Goal: Contribute content: Contribute content

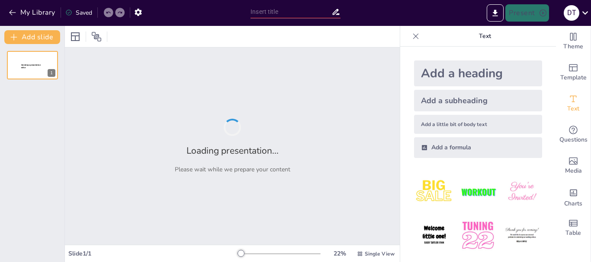
type input "Clinical Applications of Blood Flow Restriction Training in Rehabilitation"
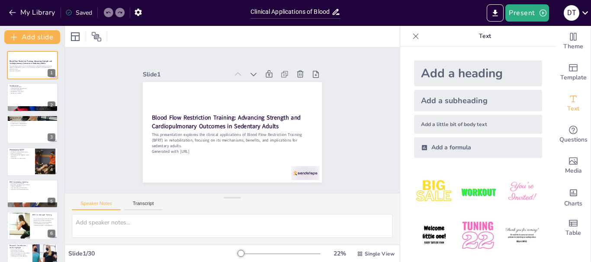
checkbox input "true"
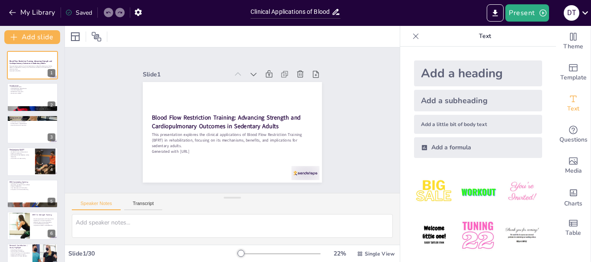
checkbox input "true"
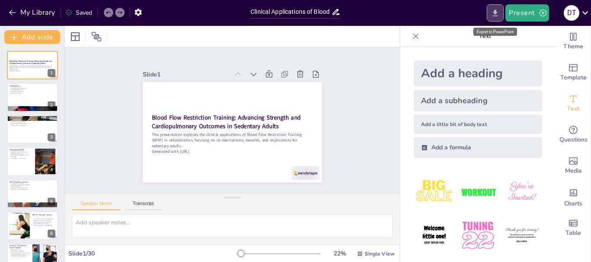
click at [497, 6] on button "Export to PowerPoint" at bounding box center [495, 12] width 17 height 17
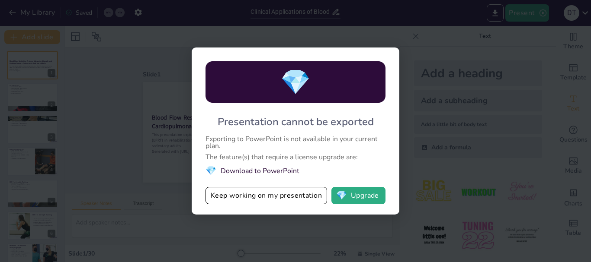
click at [168, 139] on div "💎 Presentation cannot be exported Exporting to PowerPoint is not available in y…" at bounding box center [295, 131] width 591 height 262
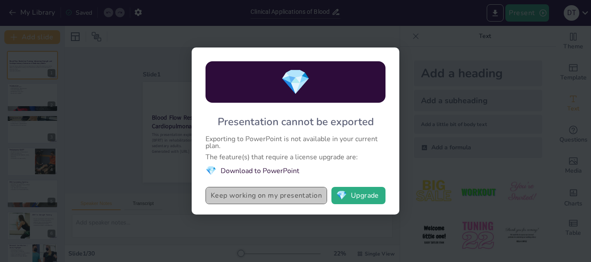
click at [258, 200] on button "Keep working on my presentation" at bounding box center [266, 195] width 122 height 17
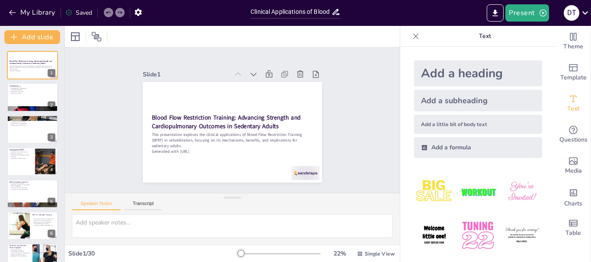
checkbox input "true"
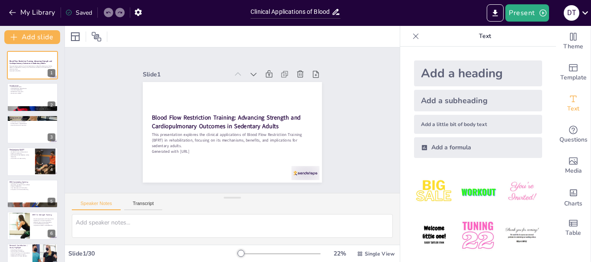
checkbox input "true"
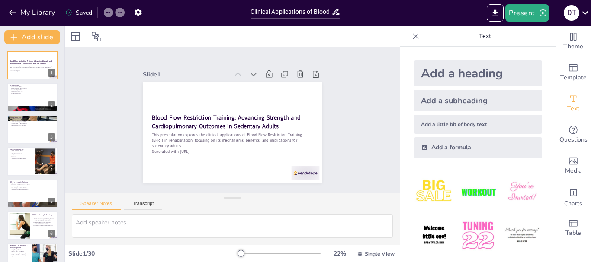
checkbox input "true"
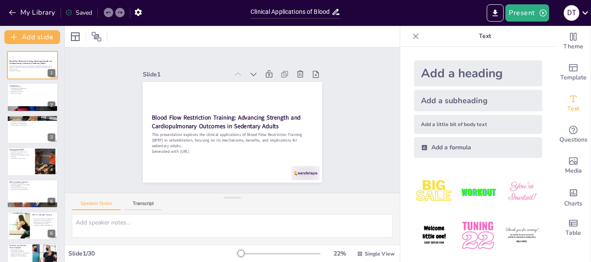
checkbox input "true"
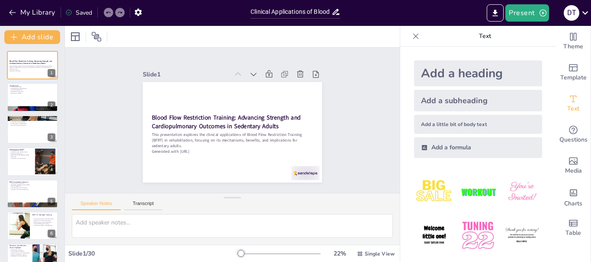
checkbox input "true"
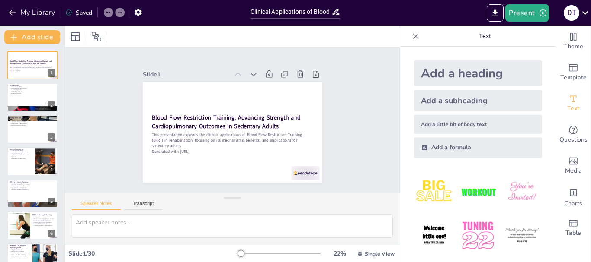
checkbox input "true"
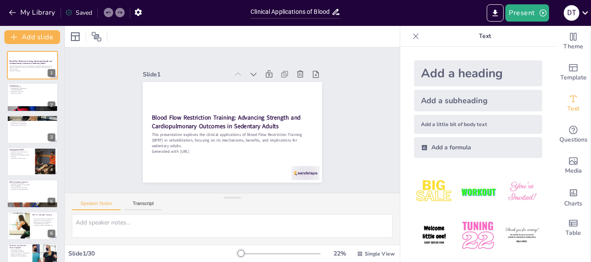
checkbox input "true"
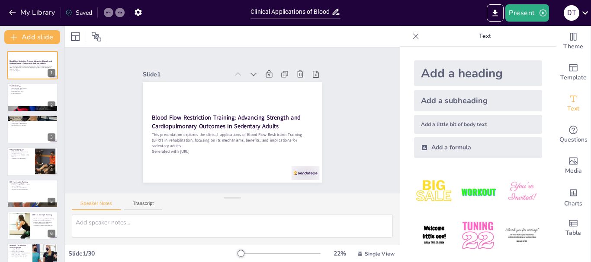
checkbox input "true"
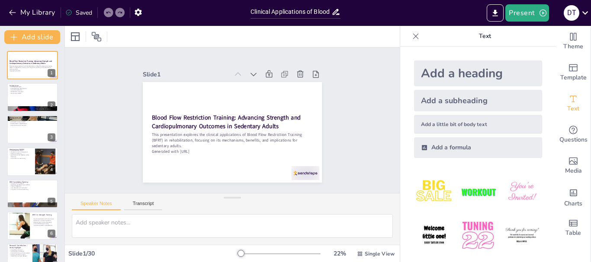
checkbox input "true"
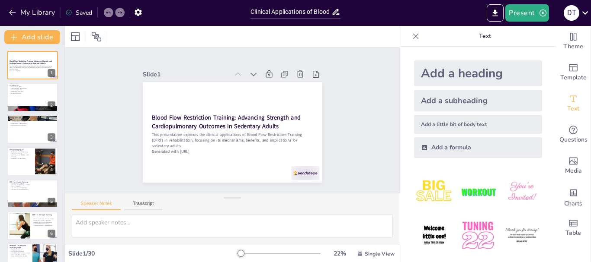
checkbox input "true"
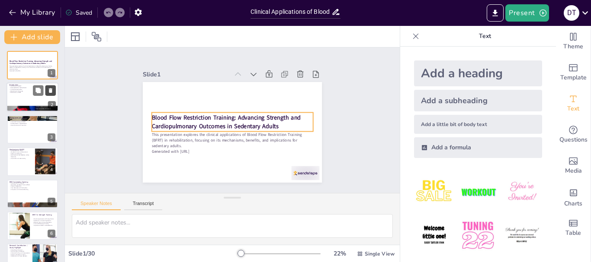
checkbox input "true"
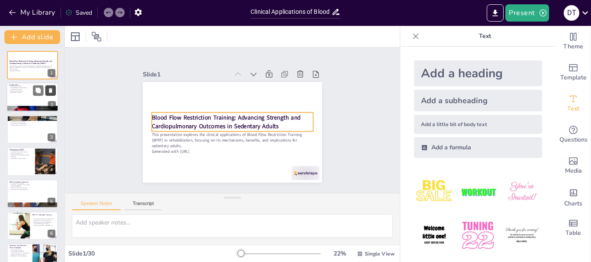
checkbox input "true"
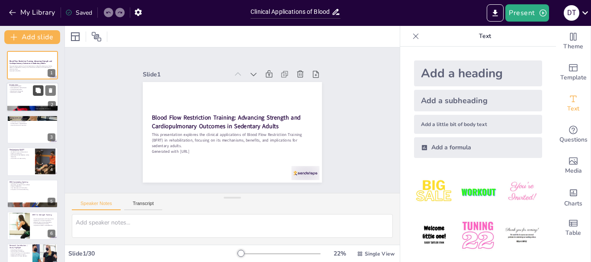
checkbox input "true"
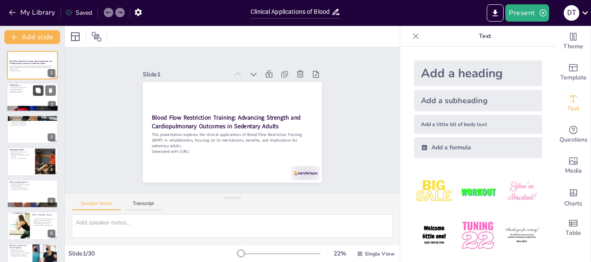
checkbox input "true"
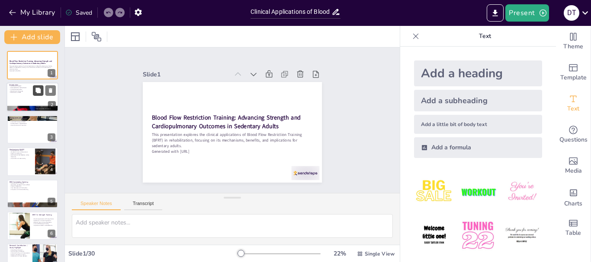
click at [37, 90] on icon at bounding box center [37, 90] width 5 height 5
type textarea "BFRT stands for Blood Flow Restriction Training, which is a method that allows …"
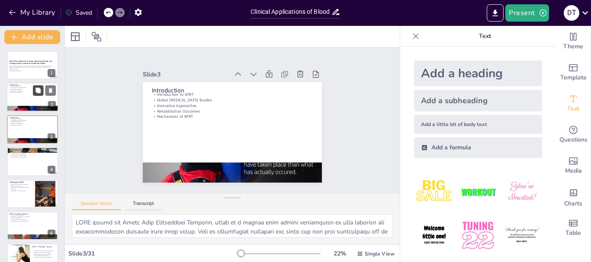
checkbox input "true"
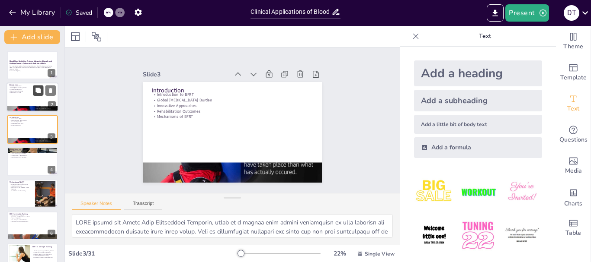
checkbox input "true"
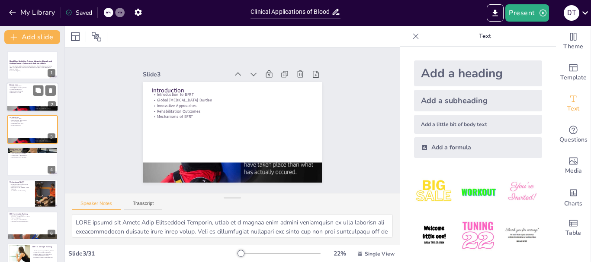
checkbox input "true"
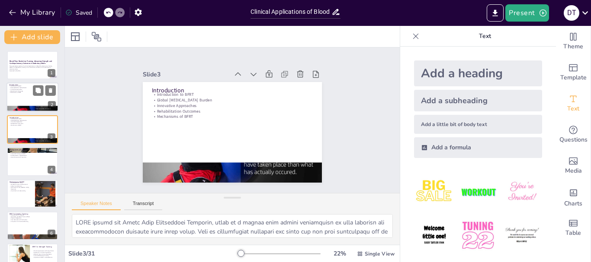
checkbox input "true"
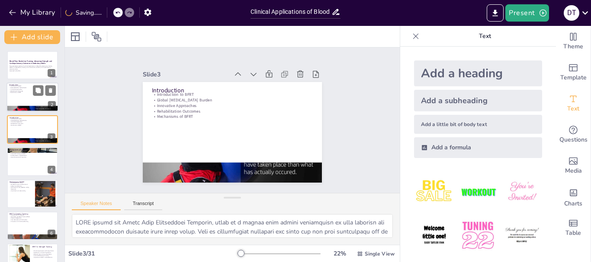
checkbox input "true"
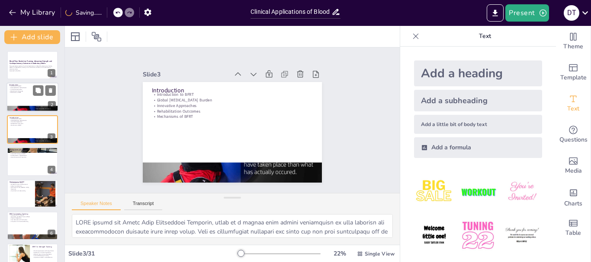
checkbox input "true"
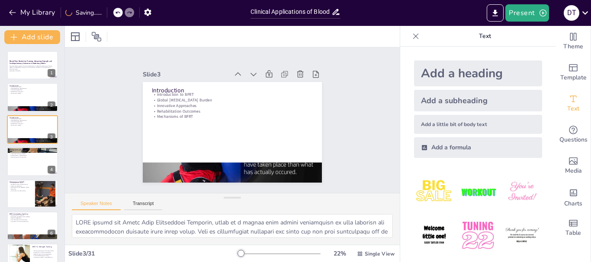
checkbox input "true"
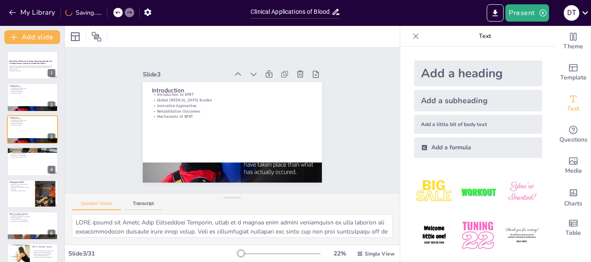
checkbox input "true"
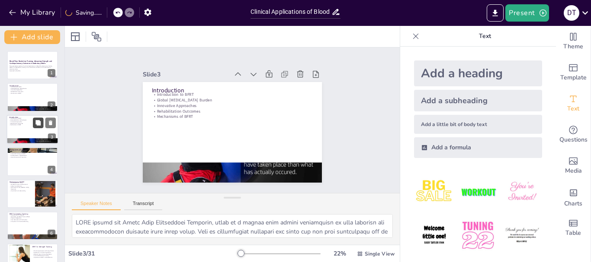
checkbox input "true"
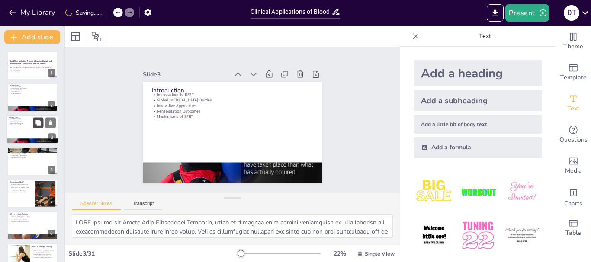
checkbox input "true"
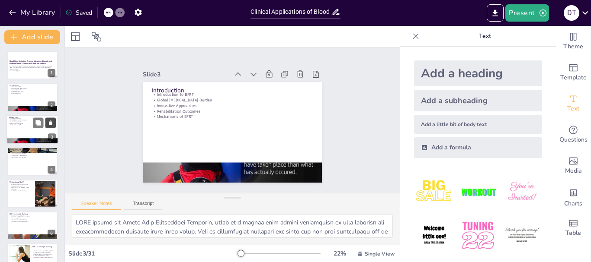
click at [51, 123] on icon at bounding box center [50, 123] width 3 height 5
type textarea "The physiology of muscle adaptation is fundamental to understanding how BFRT wo…"
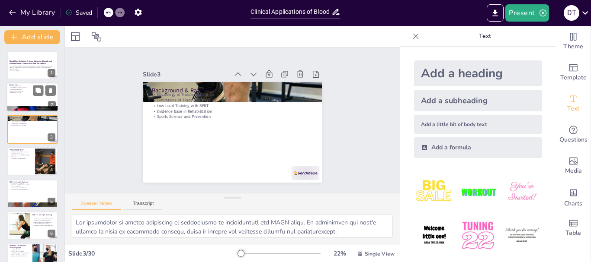
checkbox input "true"
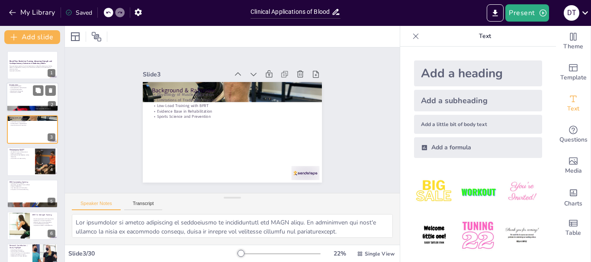
checkbox input "true"
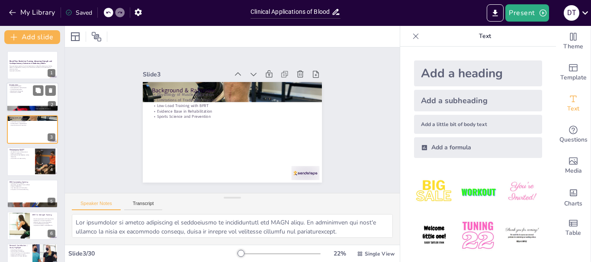
checkbox input "true"
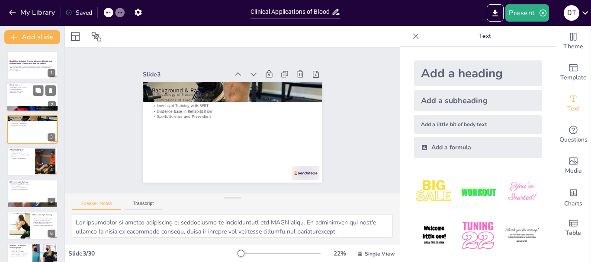
checkbox input "true"
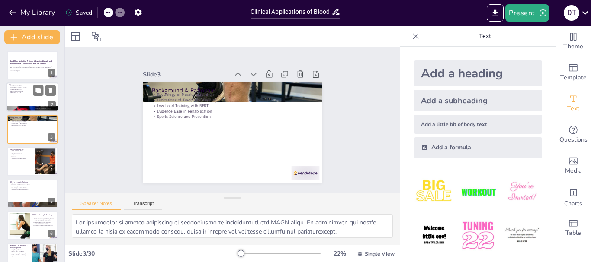
click at [24, 95] on div at bounding box center [32, 97] width 52 height 29
type textarea "BFRT stands for Blood Flow Restriction Training, which is a method that allows …"
checkbox input "true"
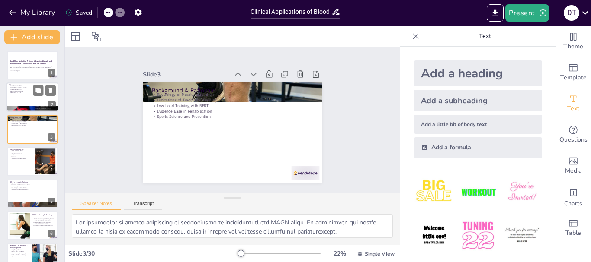
checkbox input "true"
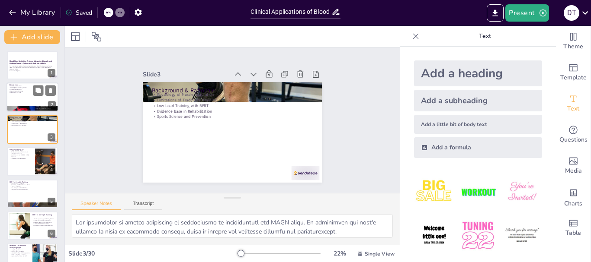
checkbox input "true"
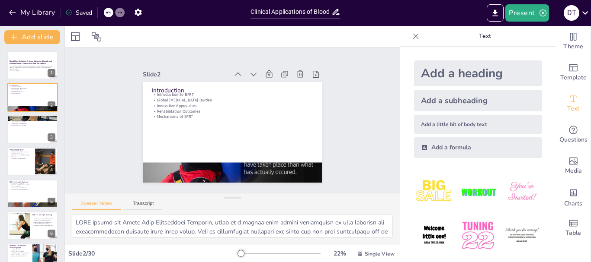
checkbox input "true"
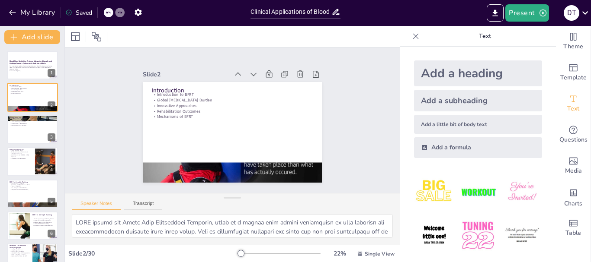
checkbox input "true"
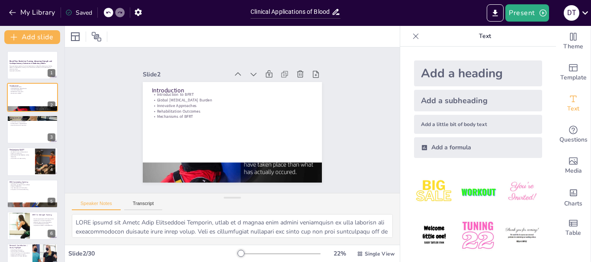
checkbox input "true"
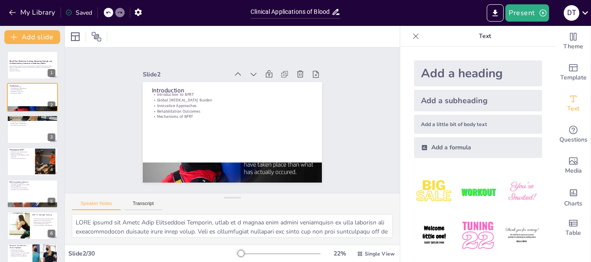
checkbox input "true"
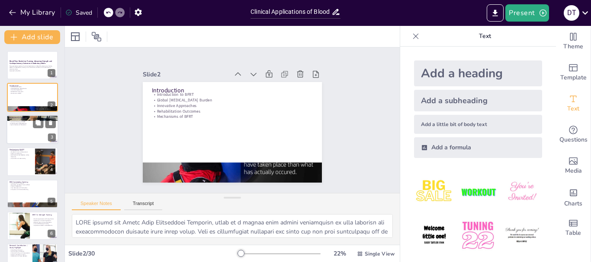
checkbox input "true"
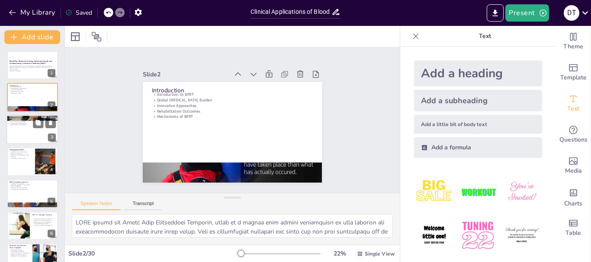
checkbox input "true"
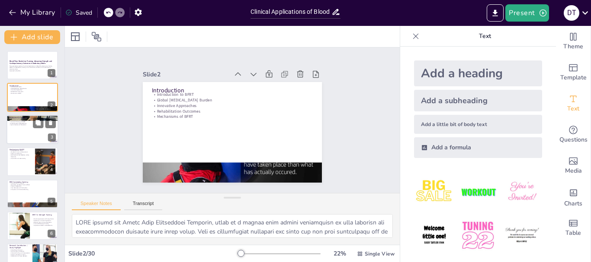
checkbox input "true"
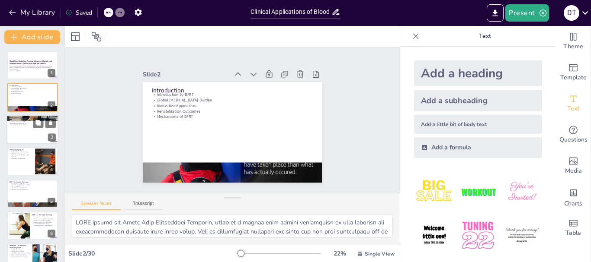
checkbox input "true"
click at [24, 125] on p "Sports Science and Prevention" at bounding box center [32, 126] width 47 height 2
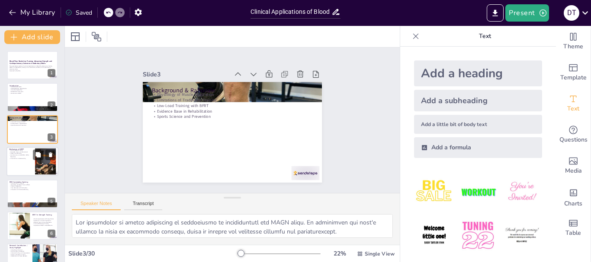
click at [25, 168] on div at bounding box center [32, 161] width 52 height 29
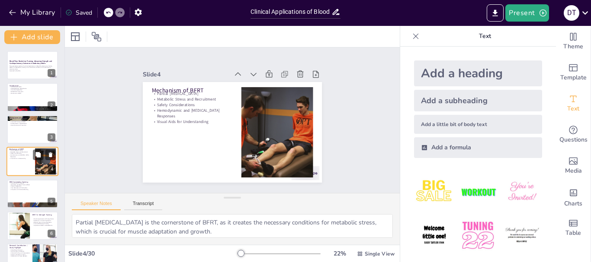
scroll to position [9, 0]
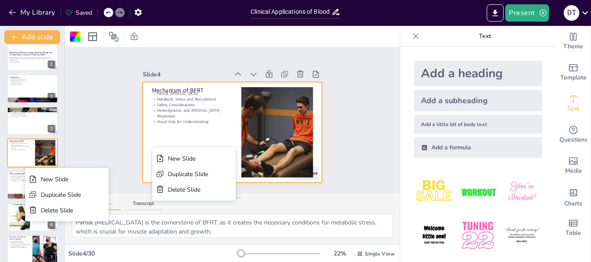
click at [152, 147] on div at bounding box center [232, 132] width 179 height 101
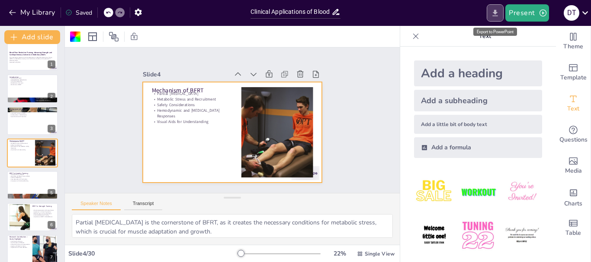
click at [497, 11] on icon "Export to PowerPoint" at bounding box center [494, 13] width 9 height 9
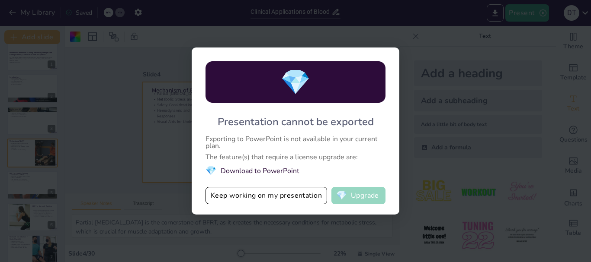
click at [349, 191] on button "💎 Upgrade" at bounding box center [358, 195] width 54 height 17
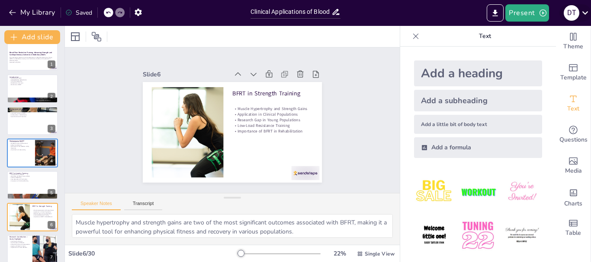
click at [579, 16] on icon at bounding box center [585, 13] width 12 height 12
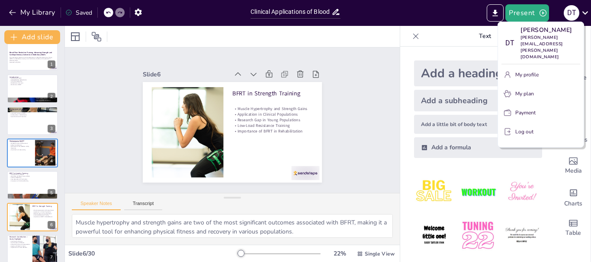
click at [353, 131] on div at bounding box center [295, 131] width 591 height 262
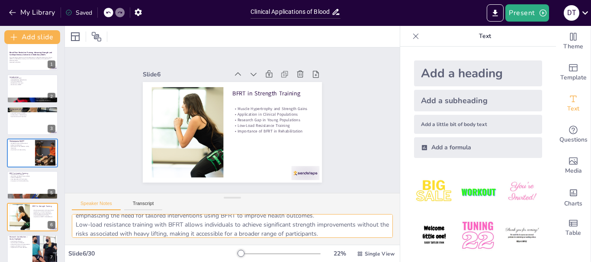
drag, startPoint x: 328, startPoint y: 234, endPoint x: 85, endPoint y: 231, distance: 242.6
click at [85, 231] on textarea "Muscle hypertrophy and strength gains are two of the most significant outcomes …" at bounding box center [232, 226] width 321 height 24
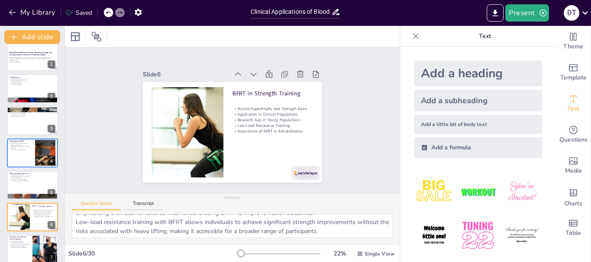
click at [207, 240] on div "Muscle hypertrophy and strength gains are two of the most significant outcomes …" at bounding box center [232, 229] width 335 height 31
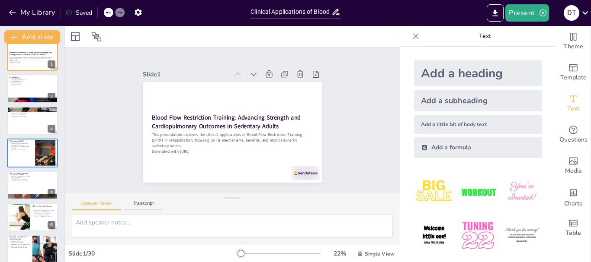
scroll to position [0, 0]
click at [493, 14] on icon "Export to PowerPoint" at bounding box center [494, 13] width 9 height 9
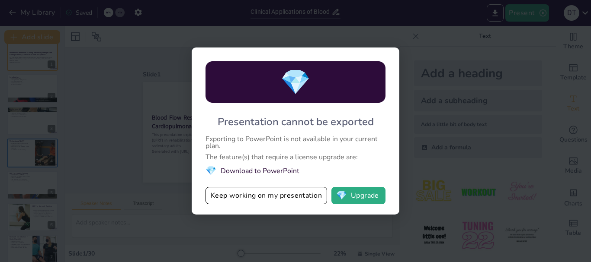
click at [152, 166] on div "💎 Presentation cannot be exported Exporting to PowerPoint is not available in y…" at bounding box center [295, 131] width 591 height 262
click at [253, 194] on button "Keep working on my presentation" at bounding box center [266, 195] width 122 height 17
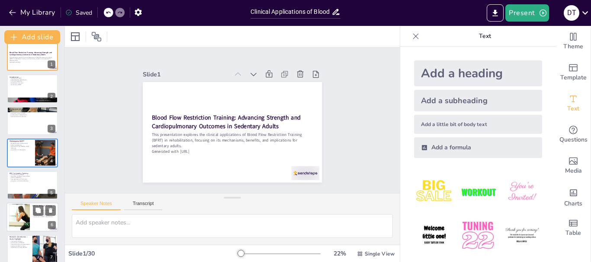
click at [29, 213] on div at bounding box center [19, 218] width 39 height 26
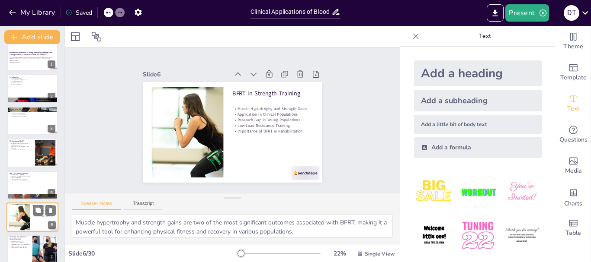
scroll to position [73, 0]
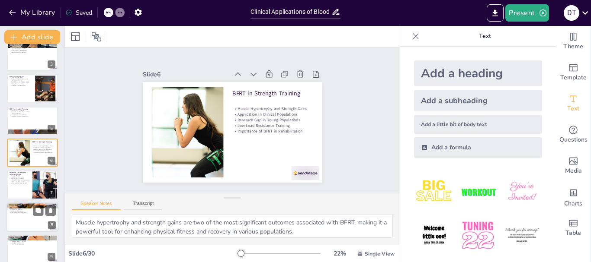
click at [24, 226] on div at bounding box center [32, 217] width 52 height 29
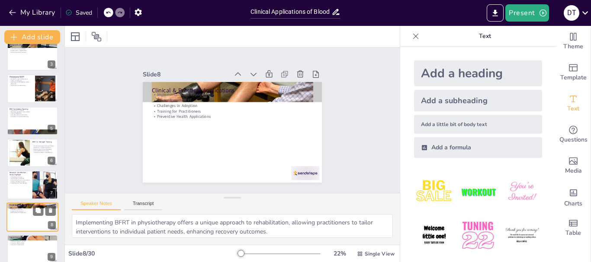
scroll to position [137, 0]
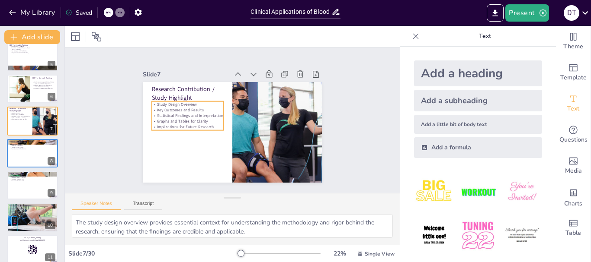
click at [157, 108] on p "Key Outcomes and Results" at bounding box center [188, 111] width 72 height 6
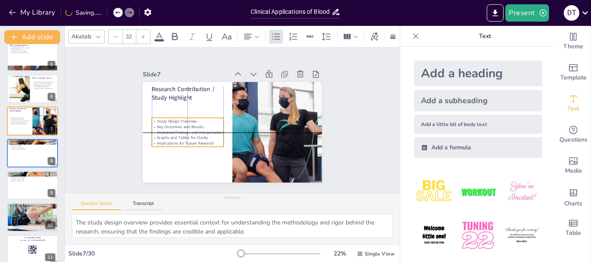
drag, startPoint x: 150, startPoint y: 101, endPoint x: 147, endPoint y: 116, distance: 15.4
click at [152, 118] on p "Study Design Overview" at bounding box center [188, 121] width 72 height 6
click at [208, 141] on p "Implications for Future Research" at bounding box center [185, 138] width 72 height 13
click at [205, 142] on p "Implications for Future Research" at bounding box center [185, 138] width 72 height 13
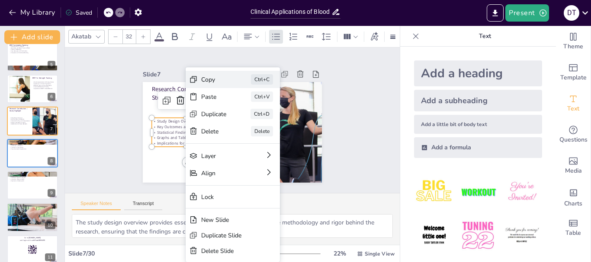
click at [250, 118] on div "Copy Ctrl+C" at bounding box center [297, 126] width 94 height 17
